Goal: Task Accomplishment & Management: Use online tool/utility

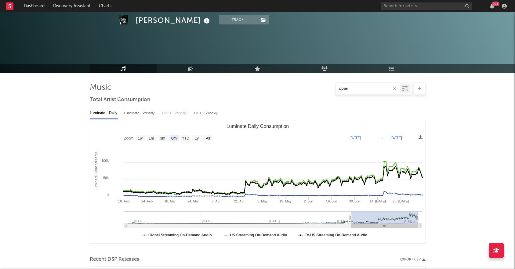
select select "6m"
select select "All"
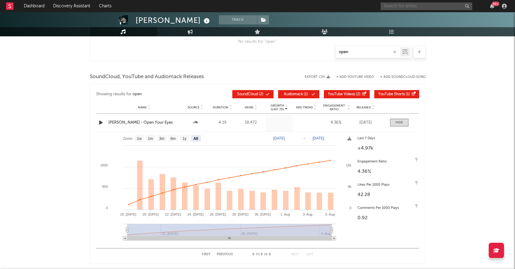
click at [395, 2] on input "text" at bounding box center [427, 6] width 92 height 8
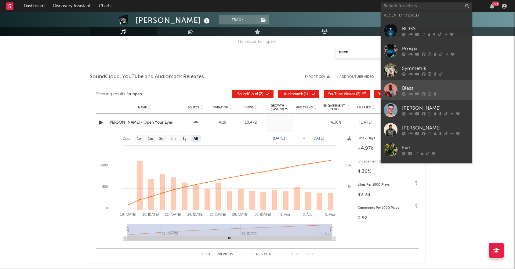
click at [434, 93] on icon at bounding box center [435, 94] width 3 height 4
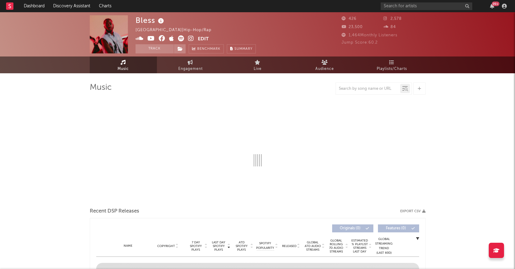
select select "1w"
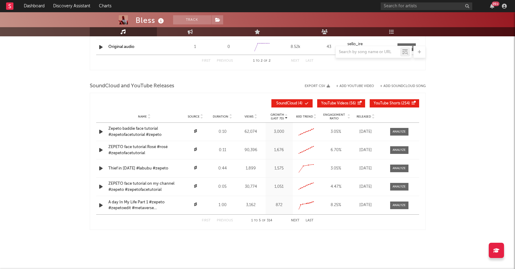
scroll to position [559, 0]
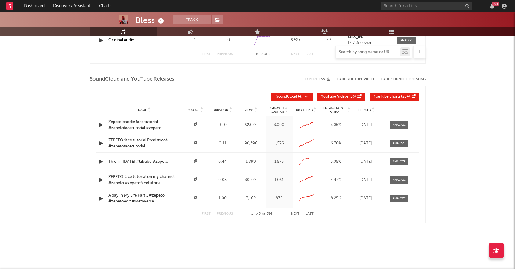
click at [360, 53] on input "text" at bounding box center [368, 52] width 64 height 5
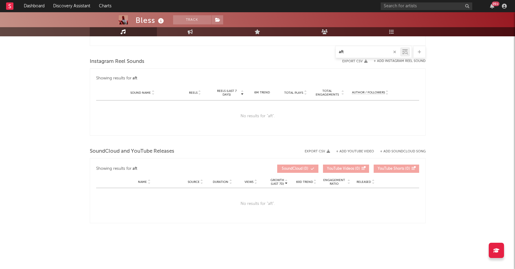
scroll to position [385, 0]
type input "afters"
click at [395, 53] on icon "button" at bounding box center [395, 52] width 3 height 4
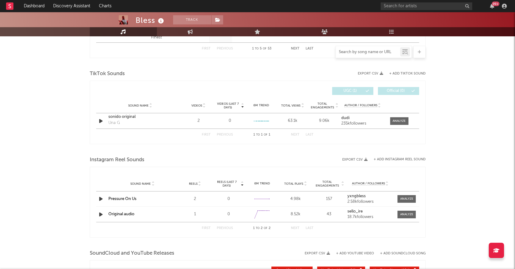
scroll to position [559, 0]
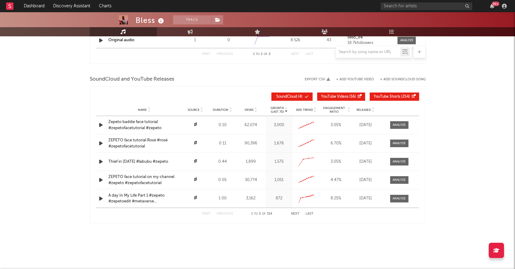
click at [367, 109] on span "Released" at bounding box center [364, 110] width 14 height 4
click at [294, 214] on button "Next" at bounding box center [295, 213] width 9 height 3
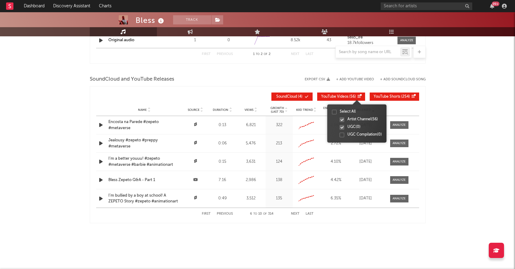
click at [342, 118] on div at bounding box center [342, 119] width 5 height 5
click at [340, 118] on input "Artist Channel ( 56 )" at bounding box center [340, 120] width 0 height 6
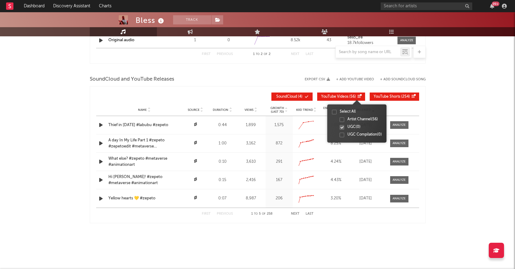
click at [343, 125] on div at bounding box center [342, 127] width 5 height 5
click at [340, 125] on input "UGC ( 0 )" at bounding box center [340, 127] width 0 height 6
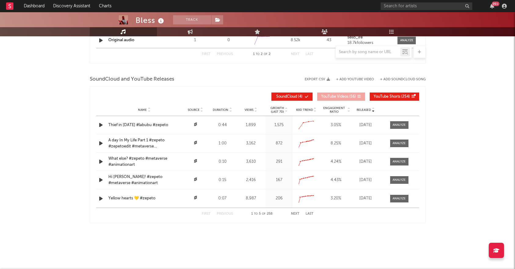
click at [380, 97] on span "YouTube Shorts" at bounding box center [387, 97] width 27 height 4
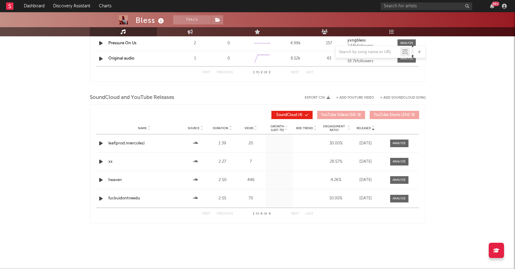
scroll to position [541, 0]
click at [368, 128] on span "Released" at bounding box center [364, 128] width 14 height 4
click at [367, 128] on span "Released" at bounding box center [364, 128] width 14 height 4
drag, startPoint x: 367, startPoint y: 128, endPoint x: 457, endPoint y: 125, distance: 89.6
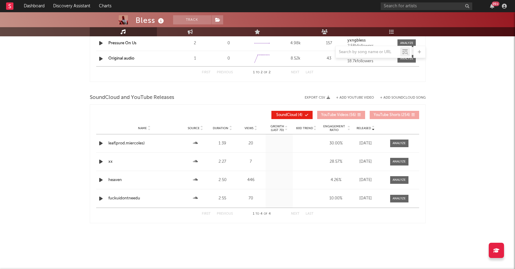
click at [399, 98] on button "+ Add SoundCloud Song" at bounding box center [403, 97] width 46 height 3
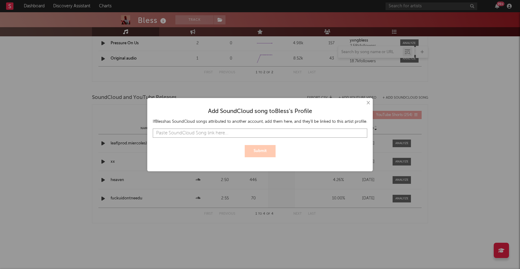
paste input "[URL][DOMAIN_NAME]"
type input "[URL][DOMAIN_NAME]"
click at [258, 152] on button "Submit" at bounding box center [260, 151] width 31 height 12
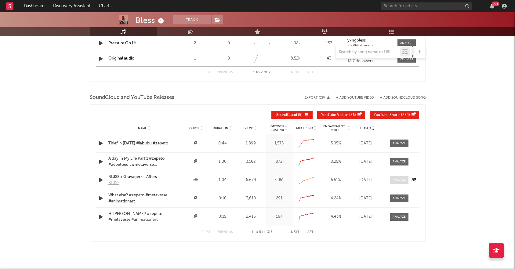
click at [404, 178] on div at bounding box center [399, 180] width 13 height 5
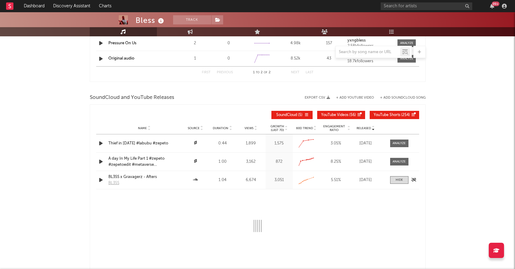
select select "All"
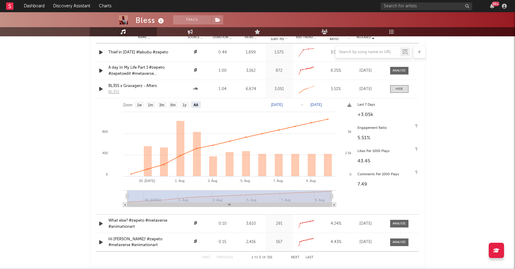
scroll to position [628, 0]
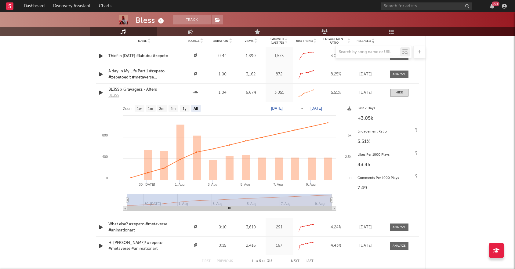
click at [322, 107] on text "[DATE]" at bounding box center [317, 108] width 12 height 4
click at [335, 108] on input "[DATE]" at bounding box center [320, 108] width 28 height 6
click at [349, 108] on icon at bounding box center [350, 109] width 4 height 4
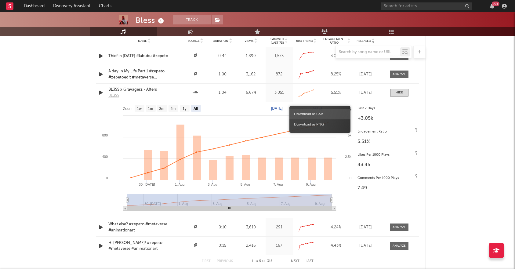
click at [336, 111] on span "Download as CSV" at bounding box center [320, 114] width 61 height 10
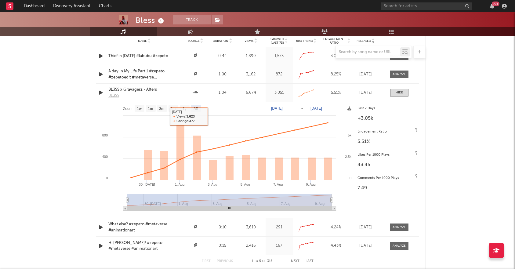
click at [227, 113] on rect at bounding box center [225, 158] width 258 height 113
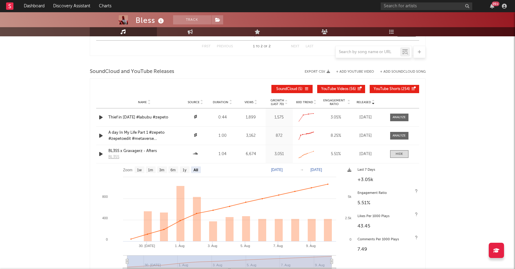
drag, startPoint x: 518, startPoint y: 186, endPoint x: 399, endPoint y: 80, distance: 159.9
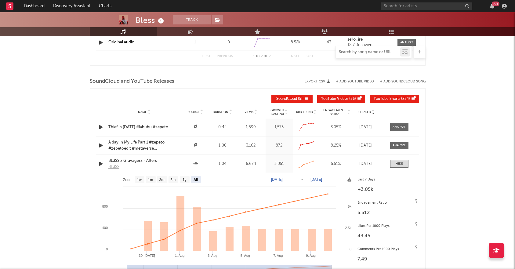
click at [354, 54] on input "text" at bounding box center [368, 52] width 64 height 5
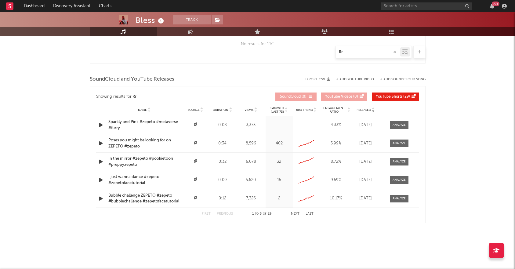
type input "R"
select select "All"
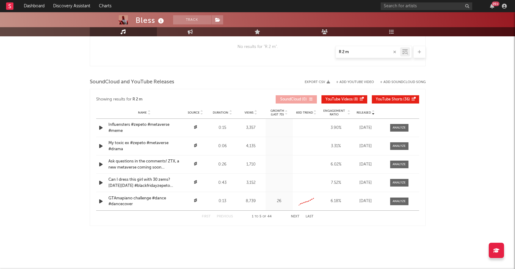
scroll to position [560, 0]
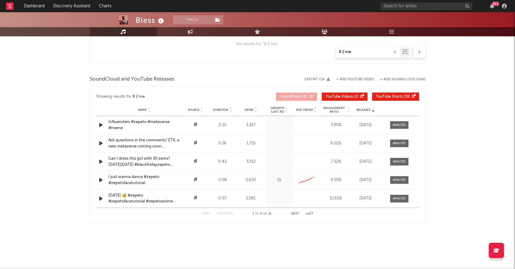
type input "R 2 me"
click at [362, 47] on div "R 2 me" at bounding box center [374, 52] width 76 height 12
click at [402, 78] on button "+ Add SoundCloud Song" at bounding box center [403, 79] width 46 height 3
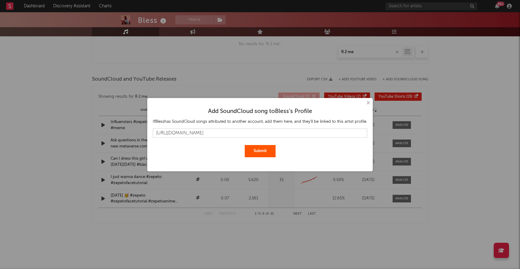
type input "[URL][DOMAIN_NAME]"
click at [245, 145] on button "Submit" at bounding box center [260, 151] width 31 height 12
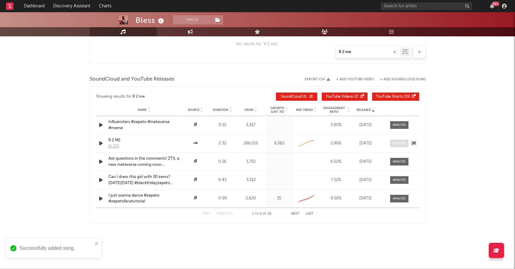
click at [396, 142] on div at bounding box center [399, 143] width 13 height 5
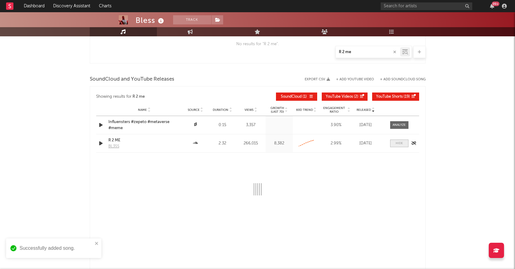
select select "All"
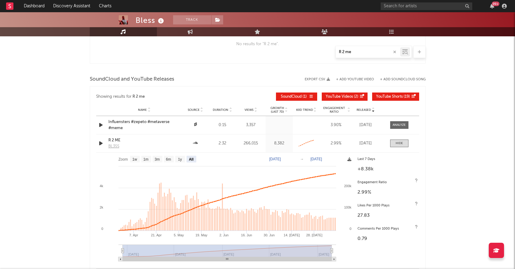
click at [350, 159] on icon at bounding box center [350, 159] width 4 height 4
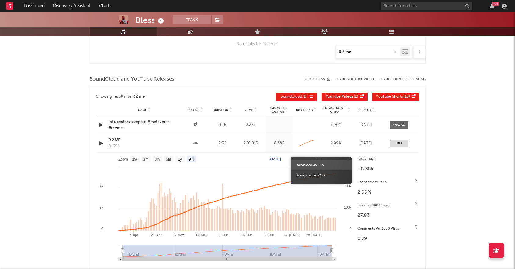
click at [333, 166] on span "Download as CSV" at bounding box center [321, 165] width 61 height 10
